Goal: Information Seeking & Learning: Learn about a topic

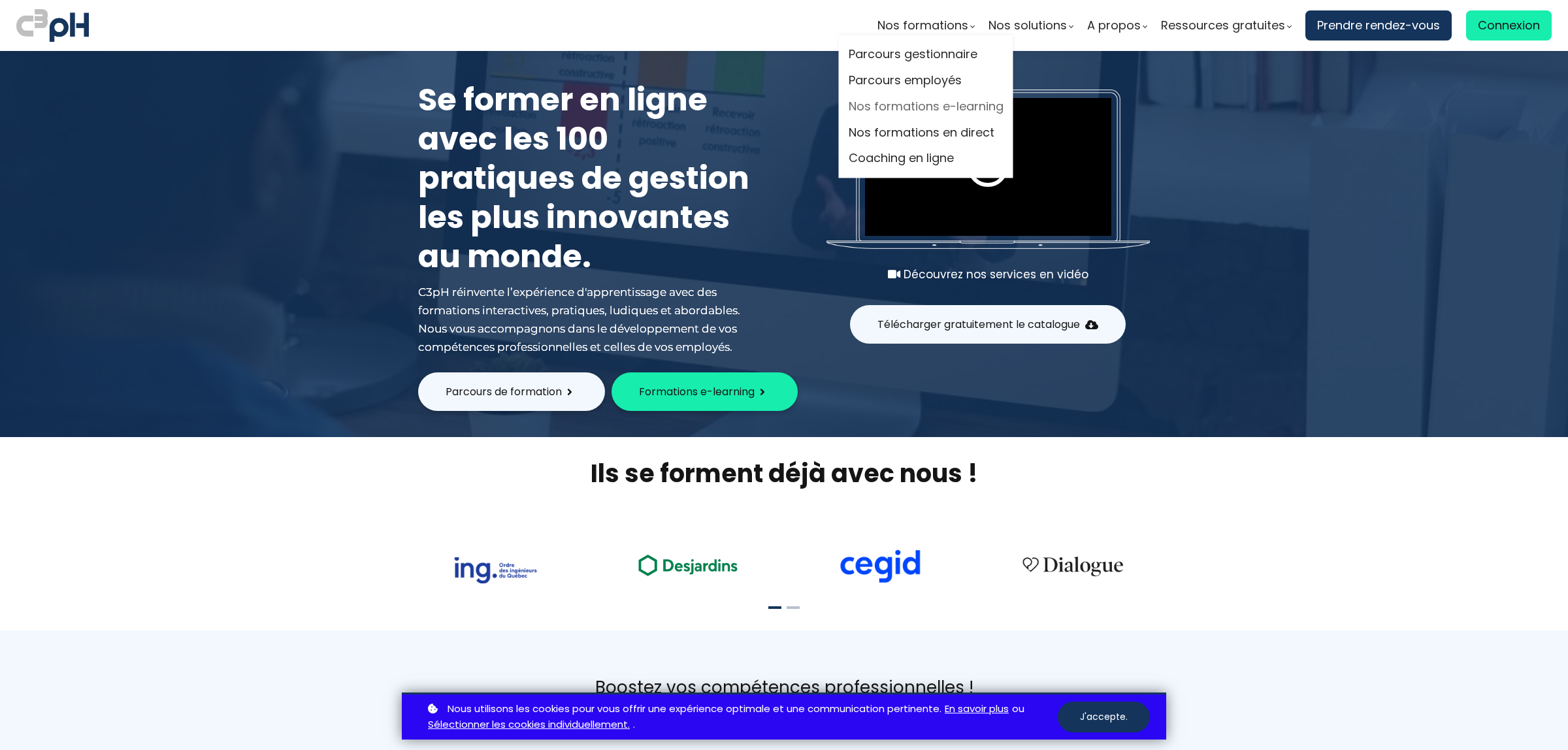
click at [909, 108] on link "Nos formations e-learning" at bounding box center [926, 106] width 155 height 20
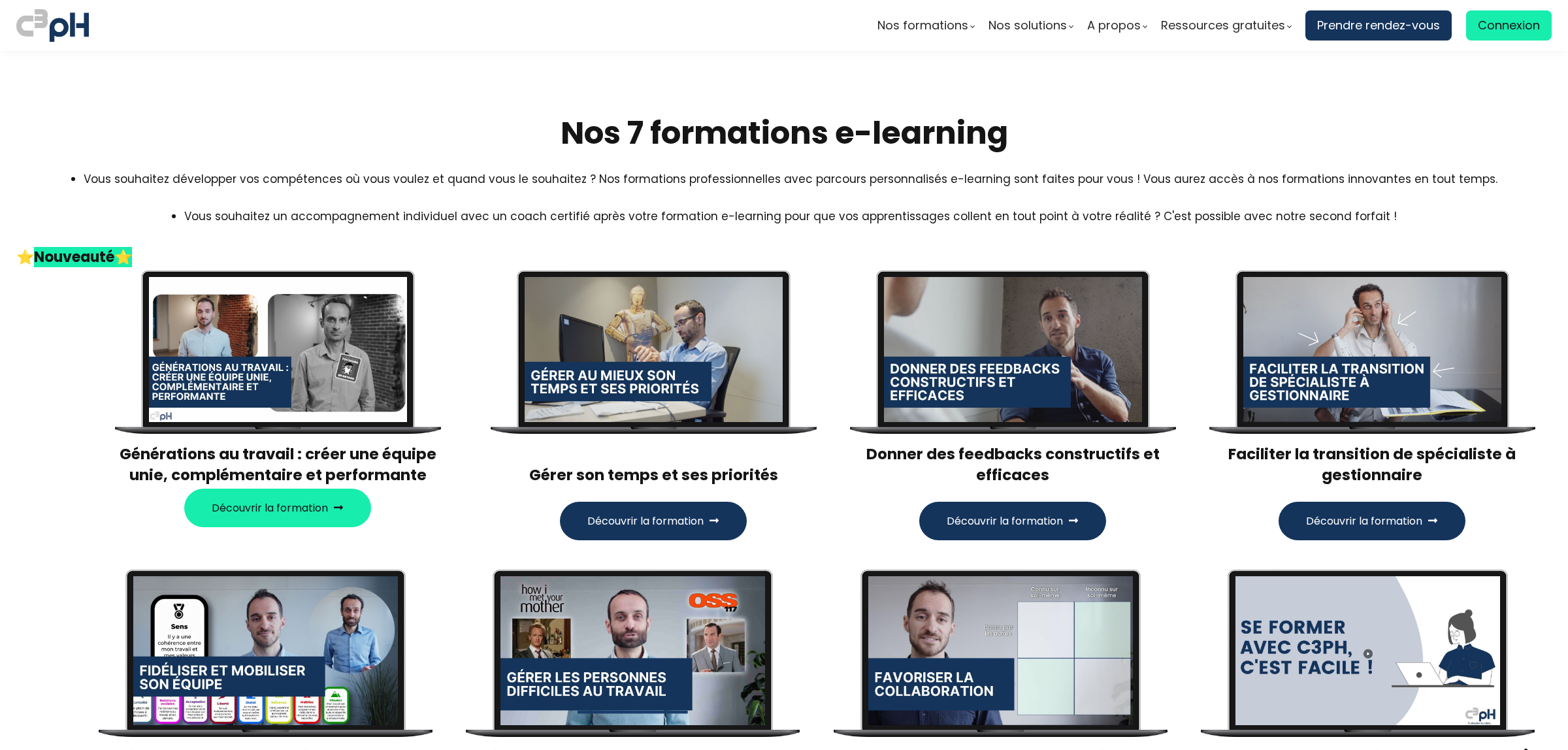
click at [749, 331] on div at bounding box center [653, 349] width 258 height 145
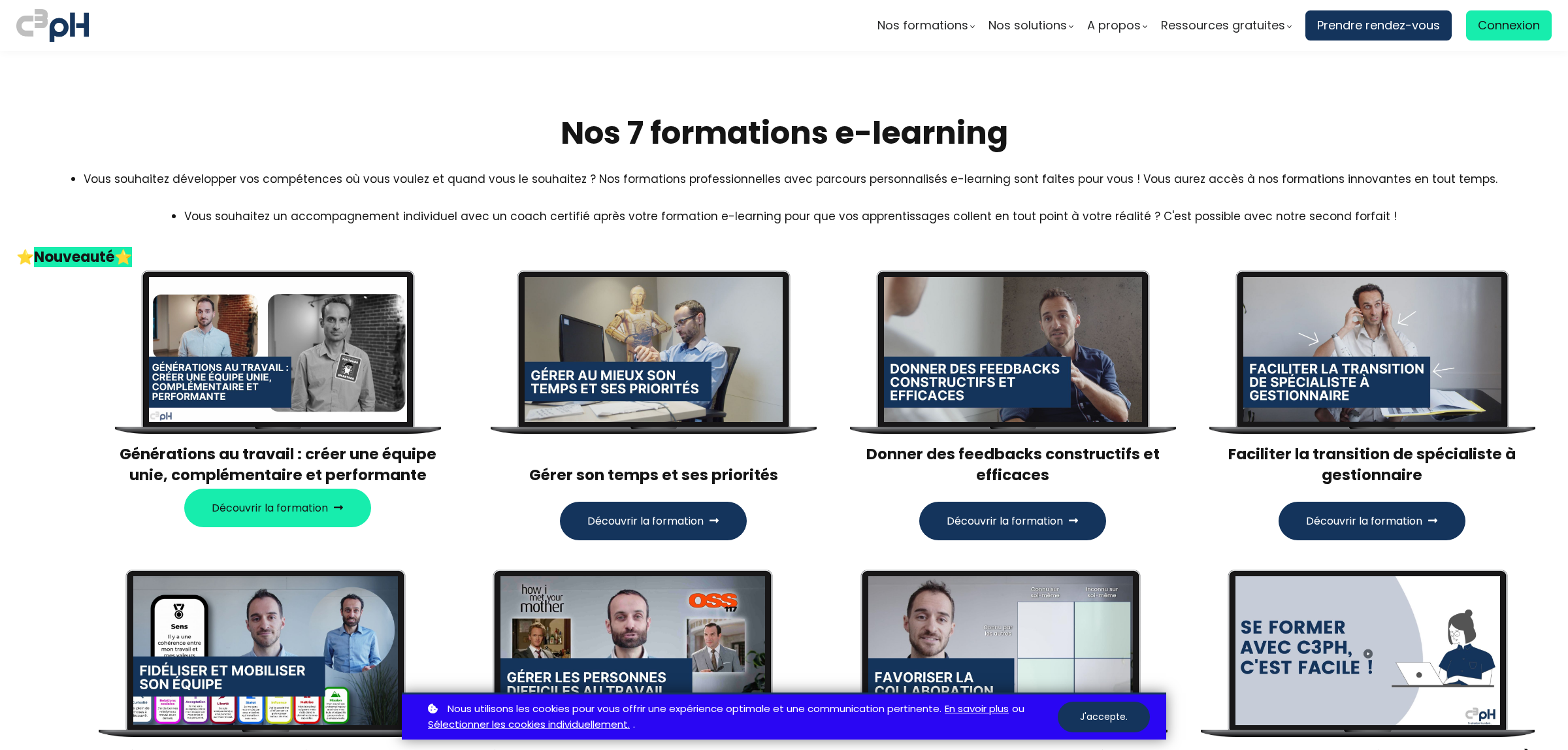
click at [673, 518] on span "Découvrir la formation" at bounding box center [645, 521] width 116 height 16
click at [649, 350] on div at bounding box center [653, 349] width 258 height 145
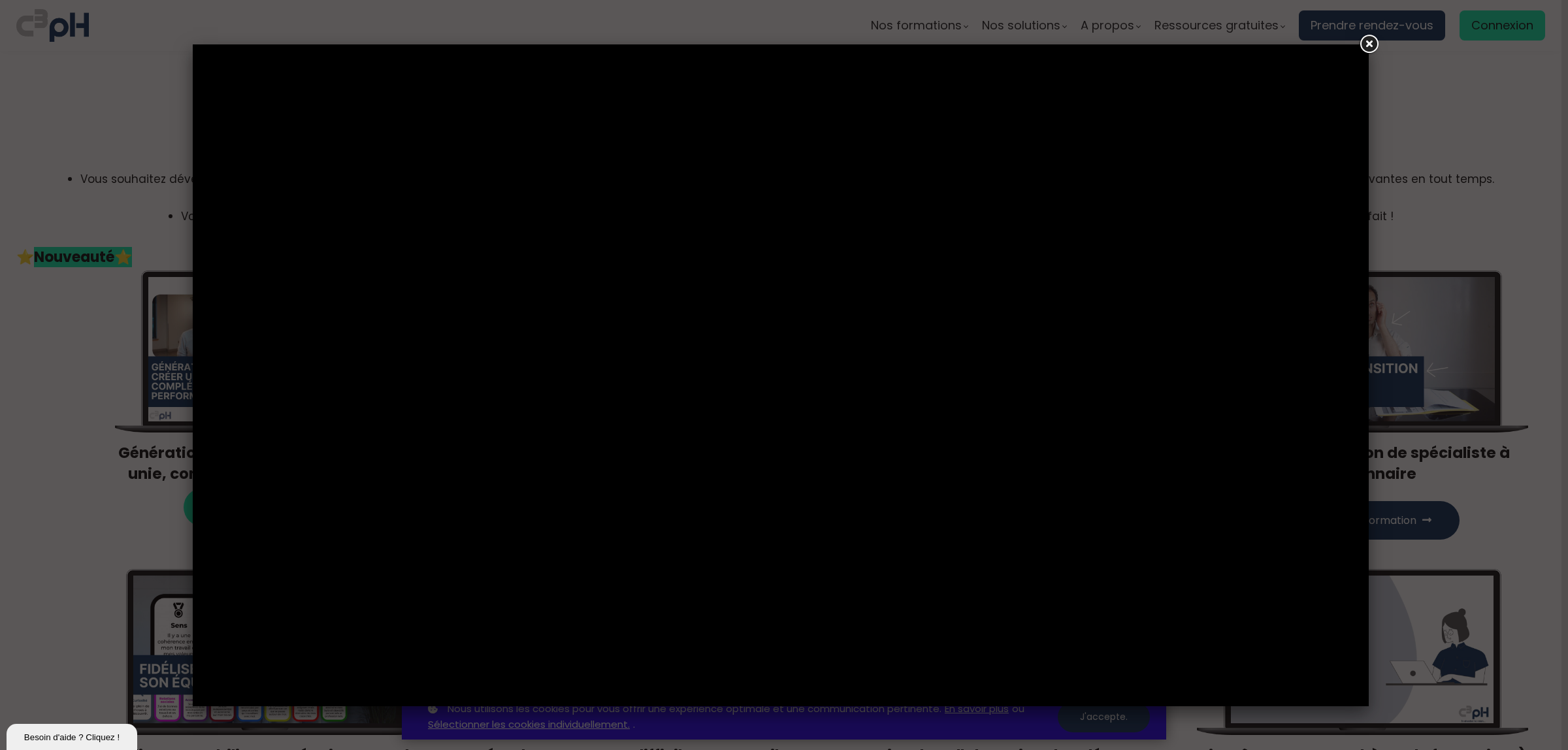
click at [1361, 43] on link at bounding box center [1369, 44] width 23 height 23
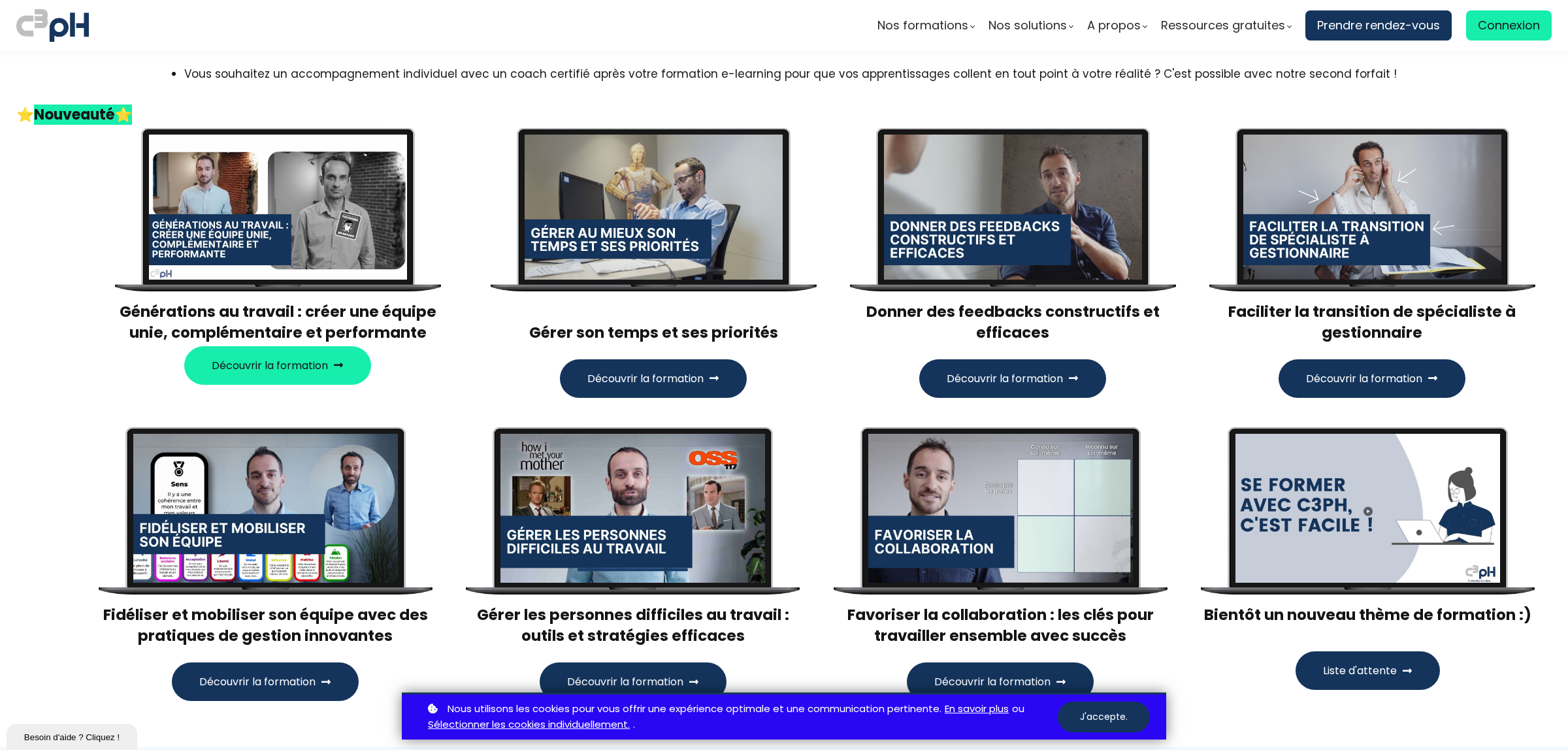
scroll to position [164, 0]
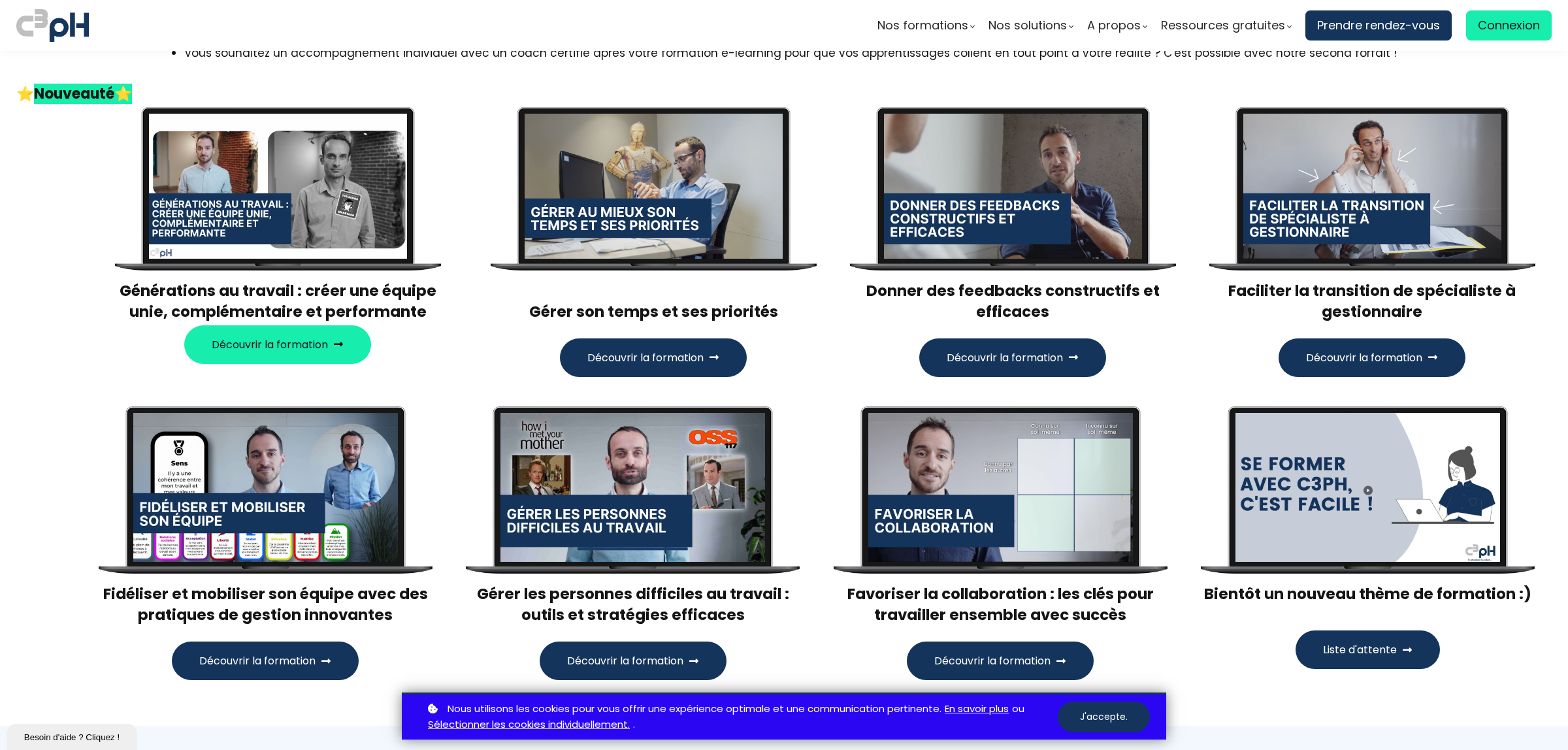
click at [622, 489] on div at bounding box center [633, 487] width 265 height 149
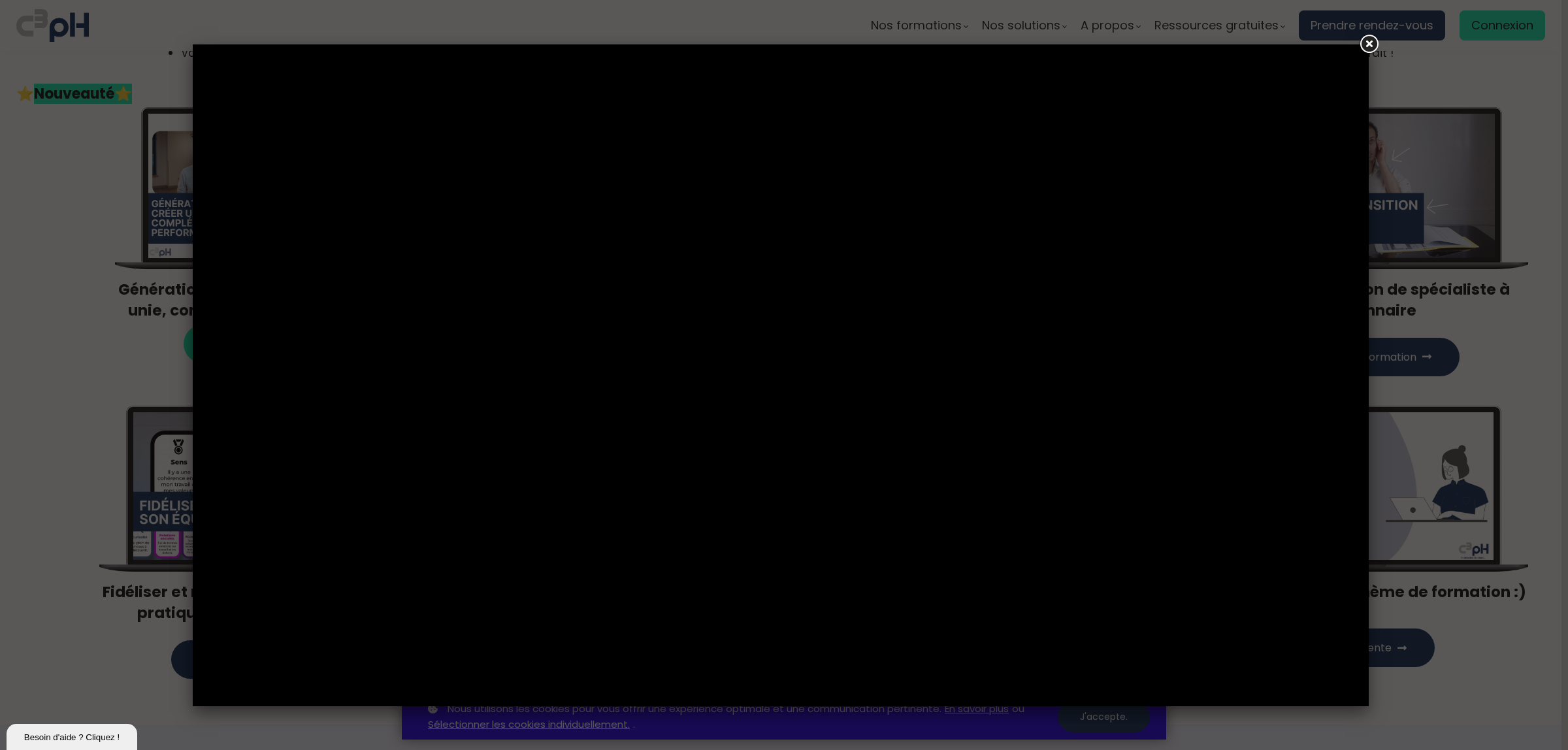
click at [1369, 49] on link at bounding box center [1369, 44] width 23 height 23
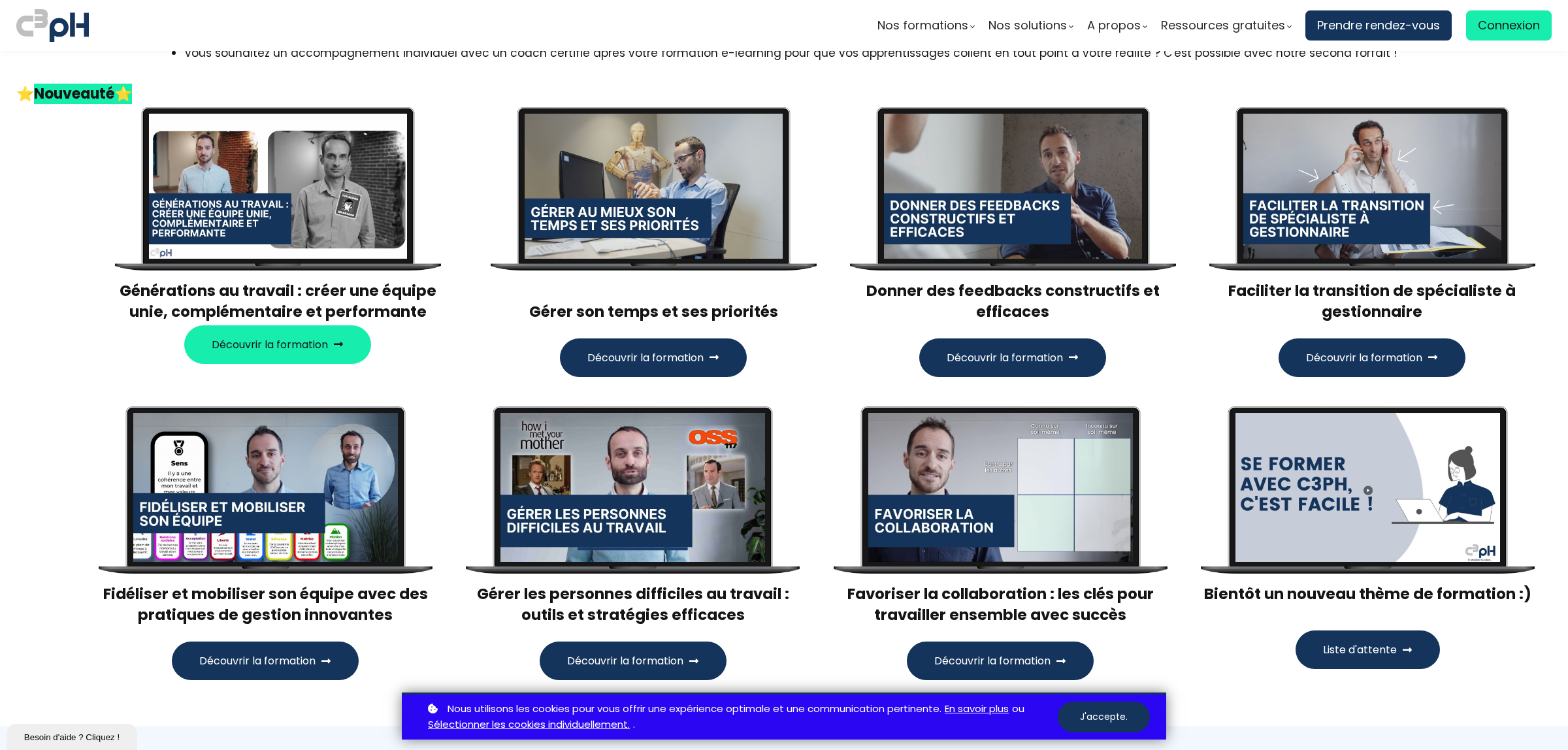
click at [1364, 217] on div at bounding box center [1372, 185] width 258 height 145
